Goal: Task Accomplishment & Management: Manage account settings

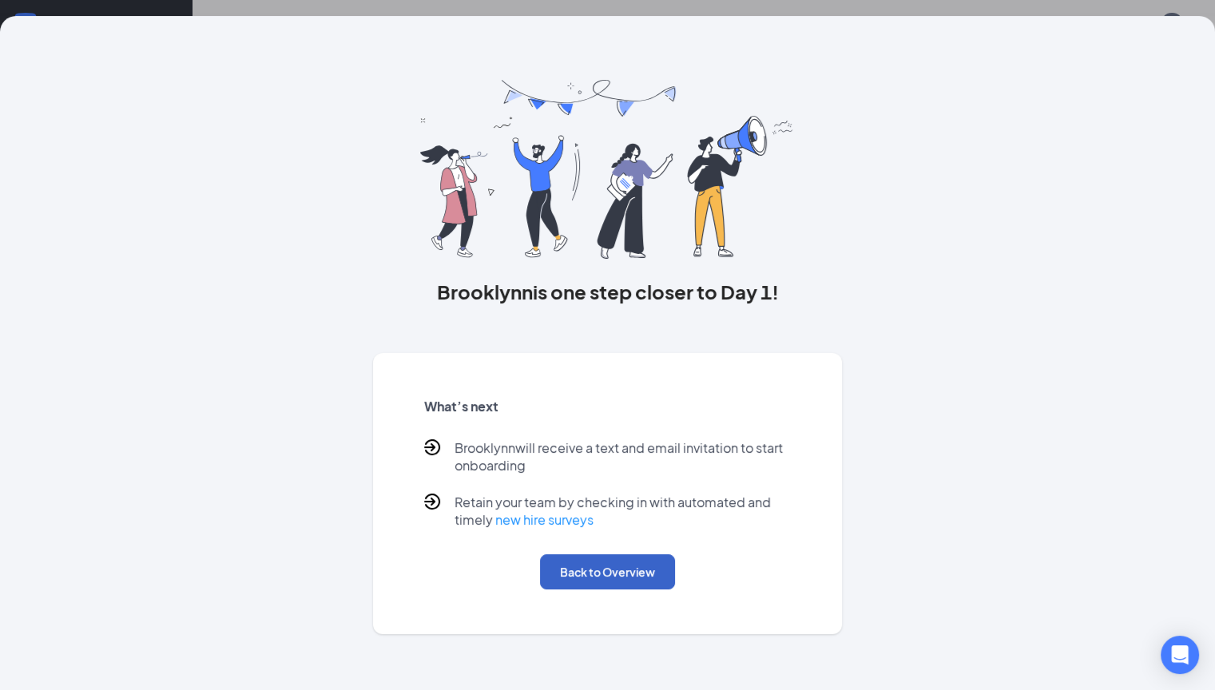
click at [632, 590] on button "Back to Overview" at bounding box center [607, 572] width 135 height 35
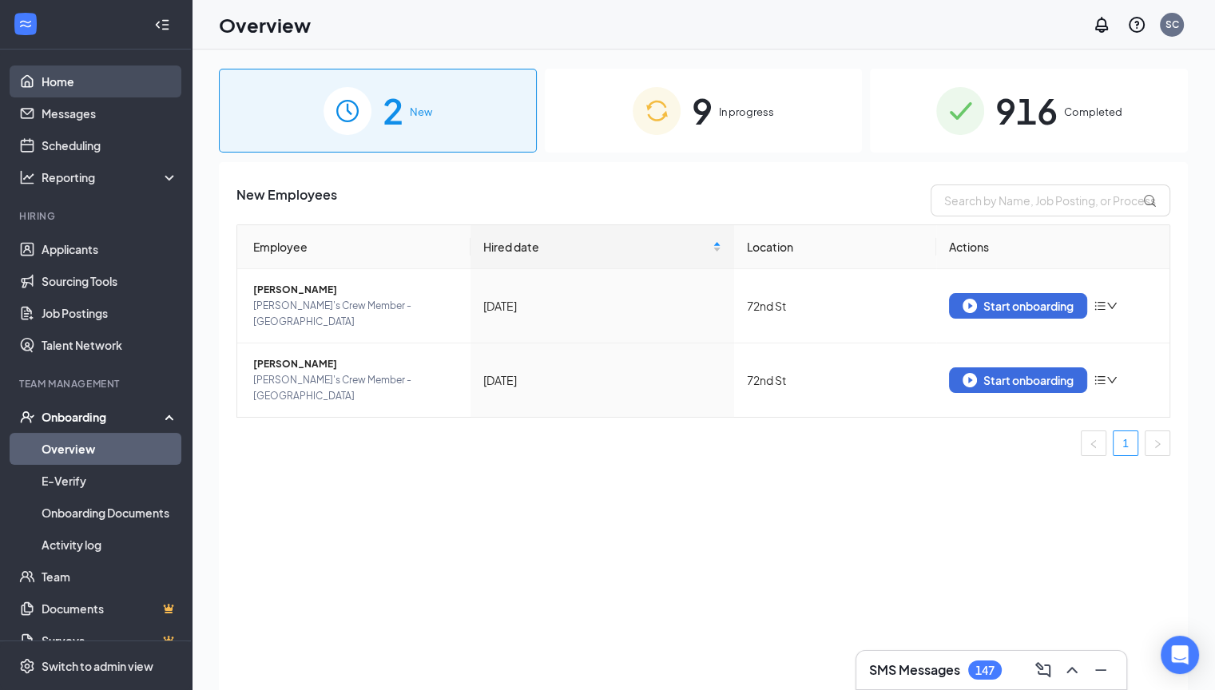
click at [42, 77] on link "Home" at bounding box center [110, 82] width 137 height 32
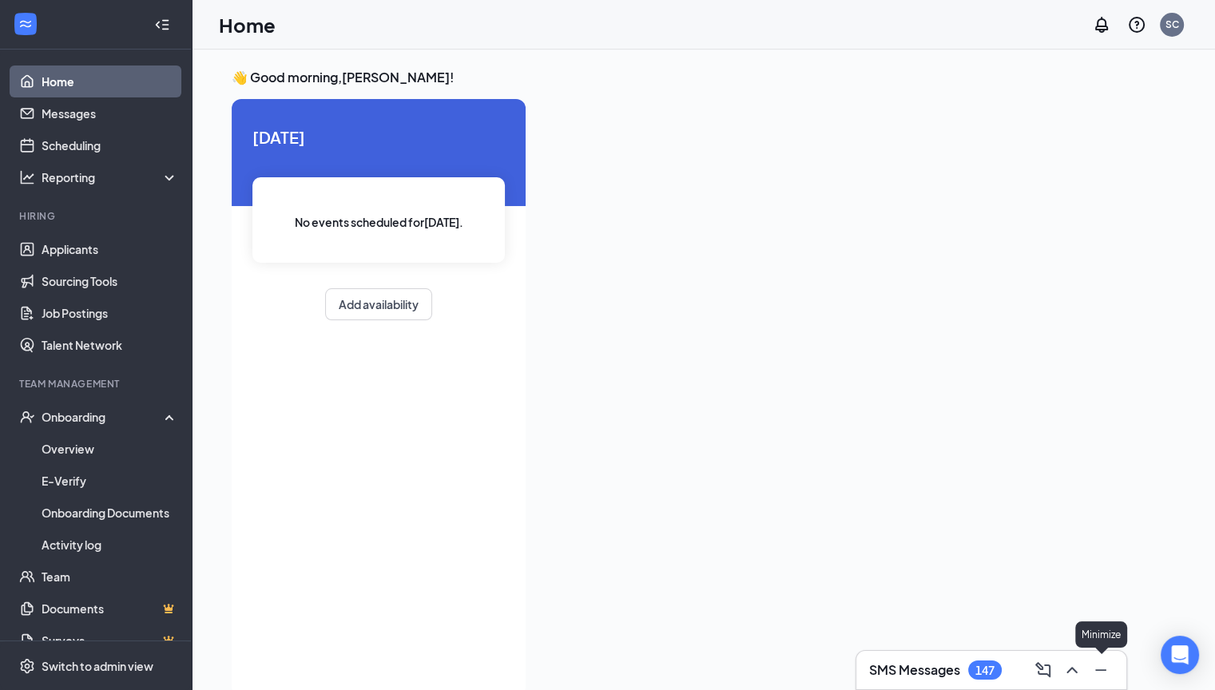
click at [1095, 676] on icon "Minimize" at bounding box center [1101, 670] width 19 height 19
click at [42, 77] on link "Home" at bounding box center [110, 82] width 137 height 32
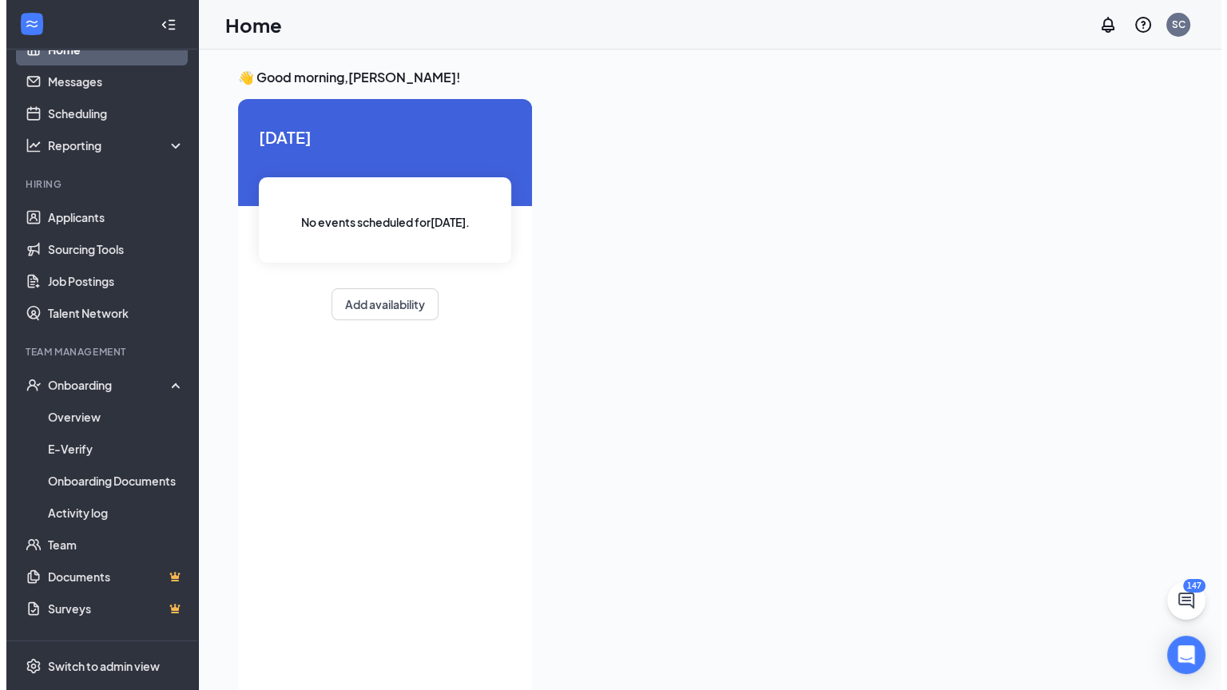
scroll to position [94, 0]
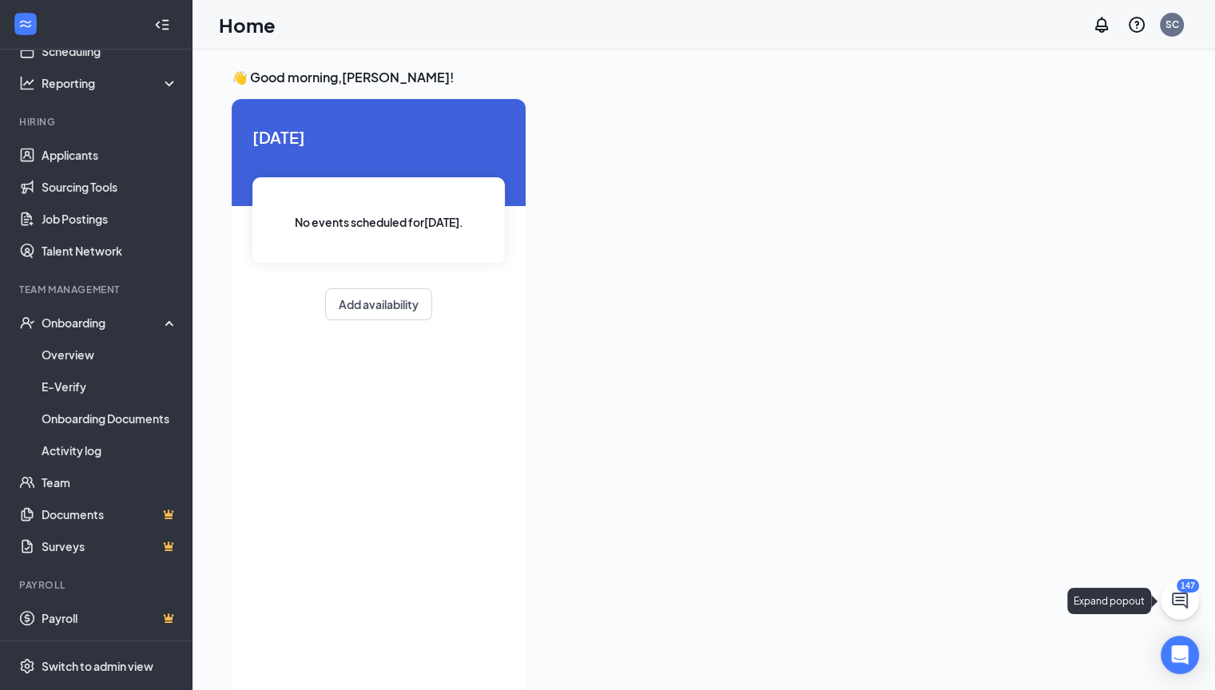
click at [1176, 610] on icon "ChatActive" at bounding box center [1180, 600] width 19 height 19
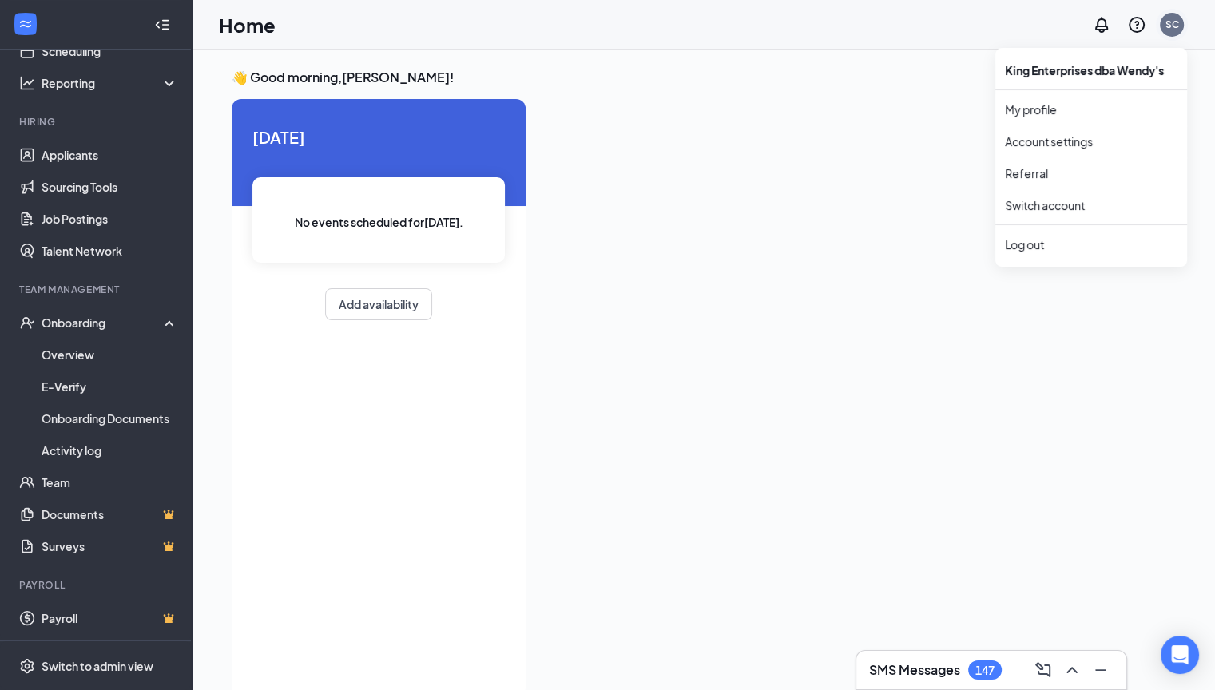
click at [1174, 30] on div "SC" at bounding box center [1172, 25] width 24 height 24
click at [1055, 241] on div "Log out" at bounding box center [1091, 245] width 173 height 16
